Goal: Communication & Community: Ask a question

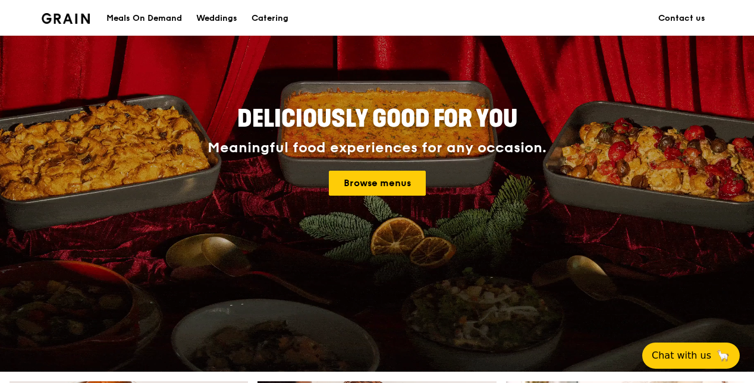
scroll to position [65, 0]
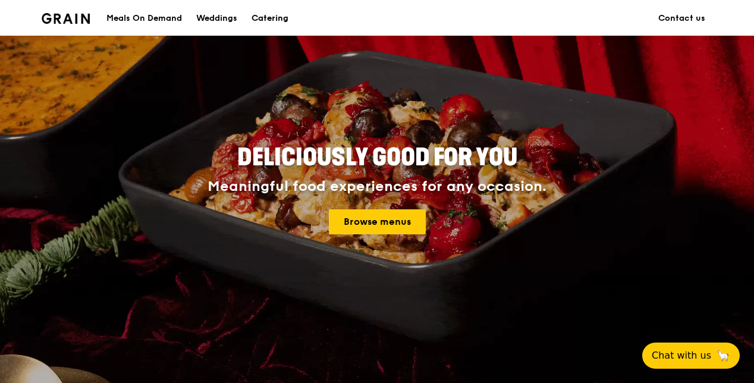
click at [281, 18] on div "Catering" at bounding box center [270, 19] width 37 height 36
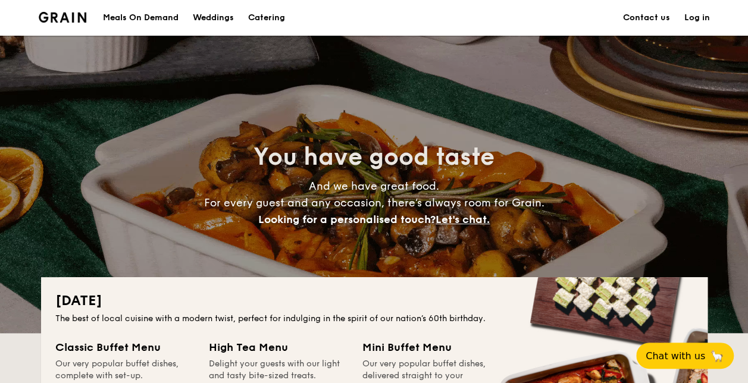
click at [646, 18] on link "Contact us" at bounding box center [646, 18] width 47 height 36
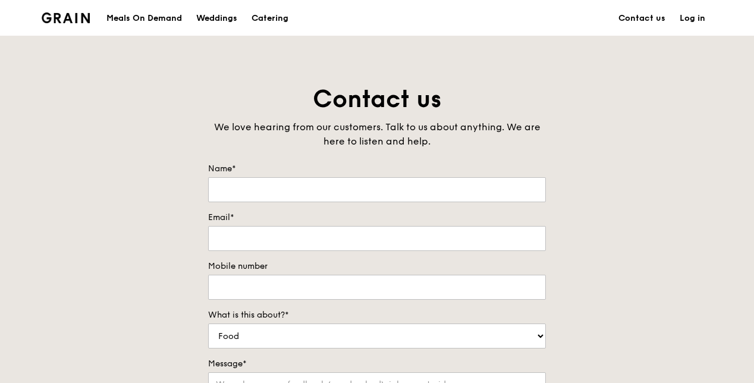
click at [307, 208] on form "Name* Email* Mobile number What is this about?* Food Service Billing/Payment Ca…" at bounding box center [377, 344] width 338 height 363
click at [278, 172] on label "Name*" at bounding box center [377, 169] width 338 height 12
click at [278, 177] on input "Name*" at bounding box center [377, 189] width 338 height 25
click at [278, 172] on label "Name*" at bounding box center [377, 169] width 338 height 12
click at [278, 177] on input "Name*" at bounding box center [377, 189] width 338 height 25
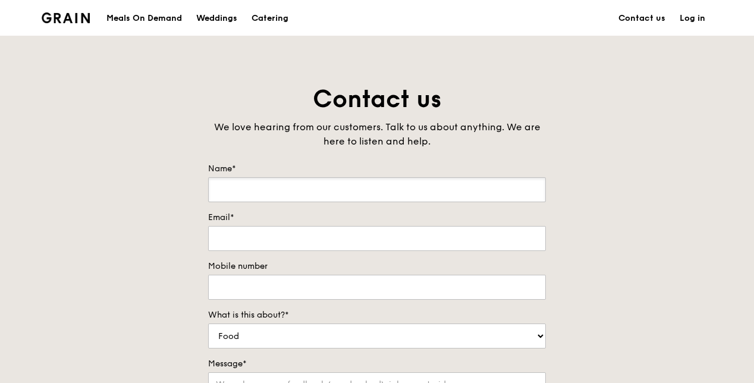
click at [261, 189] on input "Name*" at bounding box center [377, 189] width 338 height 25
type input "Diyanah"
type input "d"
type input "[EMAIL_ADDRESS][DOMAIN_NAME]"
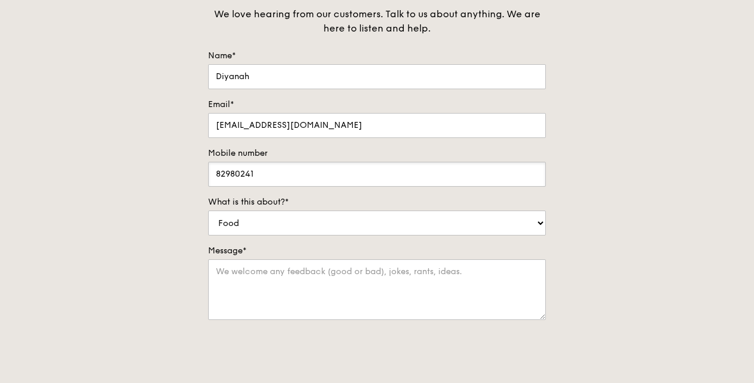
scroll to position [114, 0]
type input "82980241"
click at [383, 228] on select "Food Service Billing/Payment Catering Others" at bounding box center [377, 222] width 338 height 25
select select "Catering"
click at [208, 210] on select "Food Service Billing/Payment Catering Others" at bounding box center [377, 222] width 338 height 25
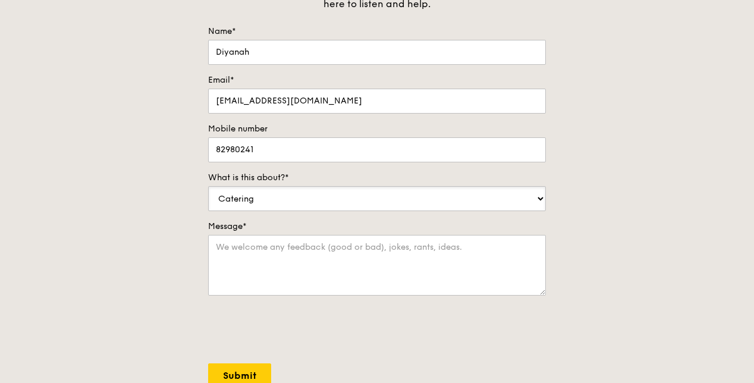
scroll to position [138, 0]
click at [291, 262] on textarea "Message*" at bounding box center [377, 264] width 338 height 61
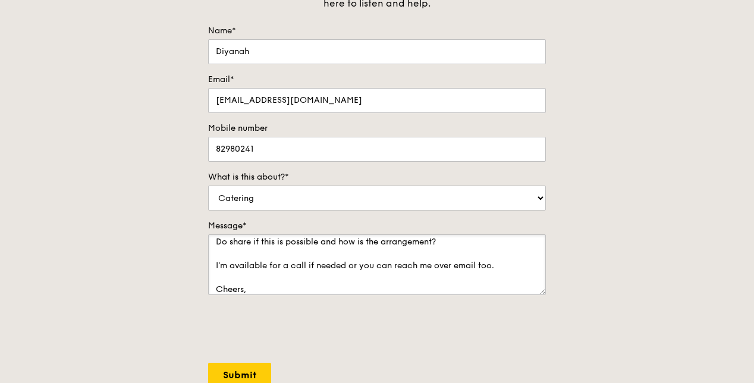
scroll to position [76, 0]
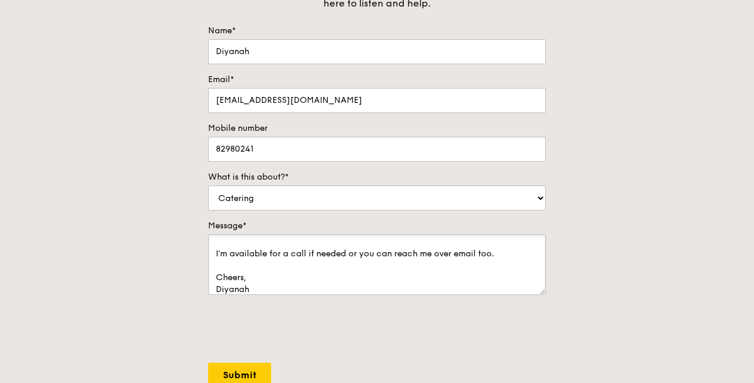
type textarea "Hi, we would like to order catering for our office opening ceremony on the [DAT…"
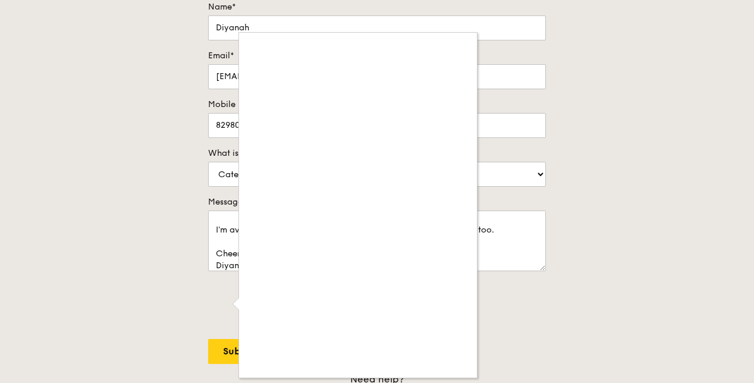
scroll to position [162, 0]
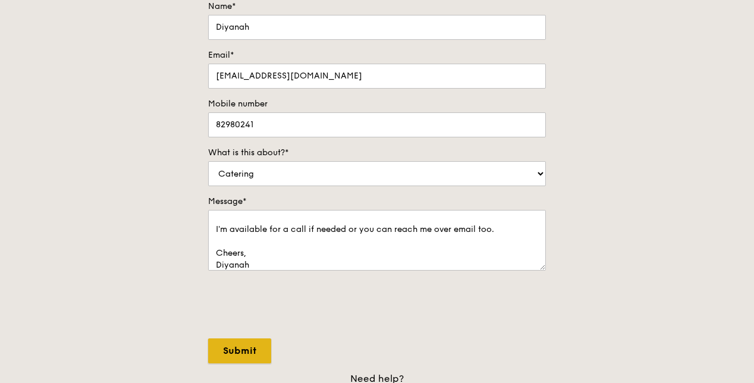
click at [237, 344] on input "Submit" at bounding box center [239, 351] width 63 height 25
select select "Food"
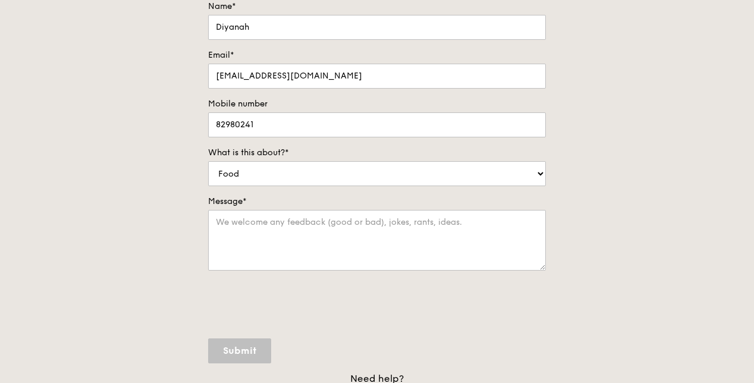
scroll to position [0, 0]
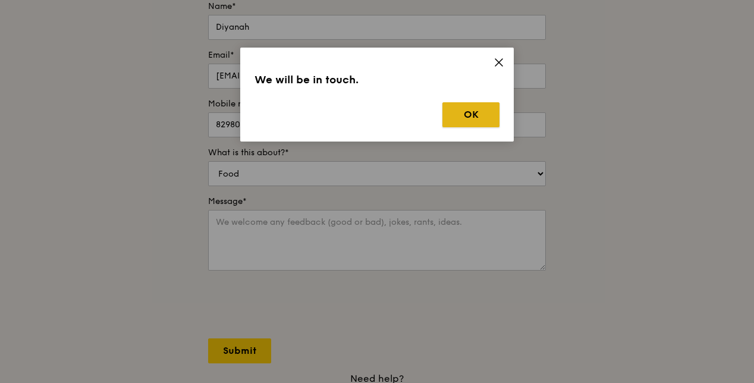
click at [460, 119] on button "OK" at bounding box center [471, 114] width 57 height 25
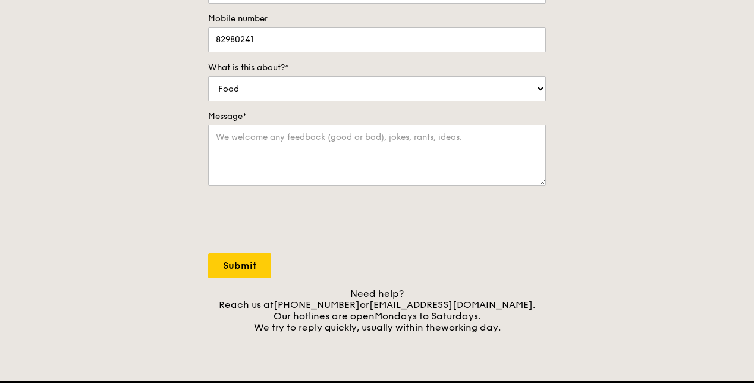
scroll to position [249, 0]
